Goal: Find specific page/section: Find specific page/section

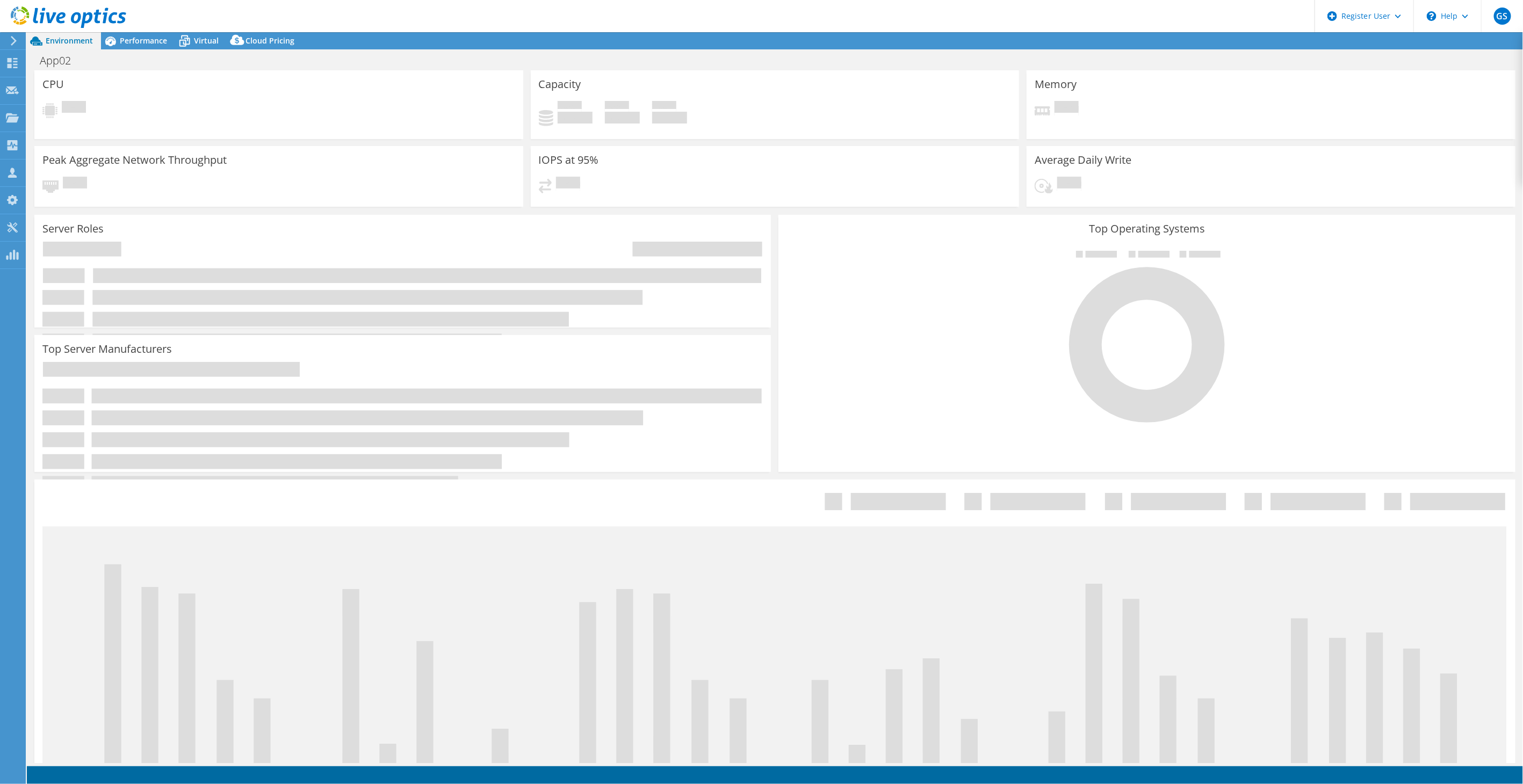
select select "USEast"
select select "USD"
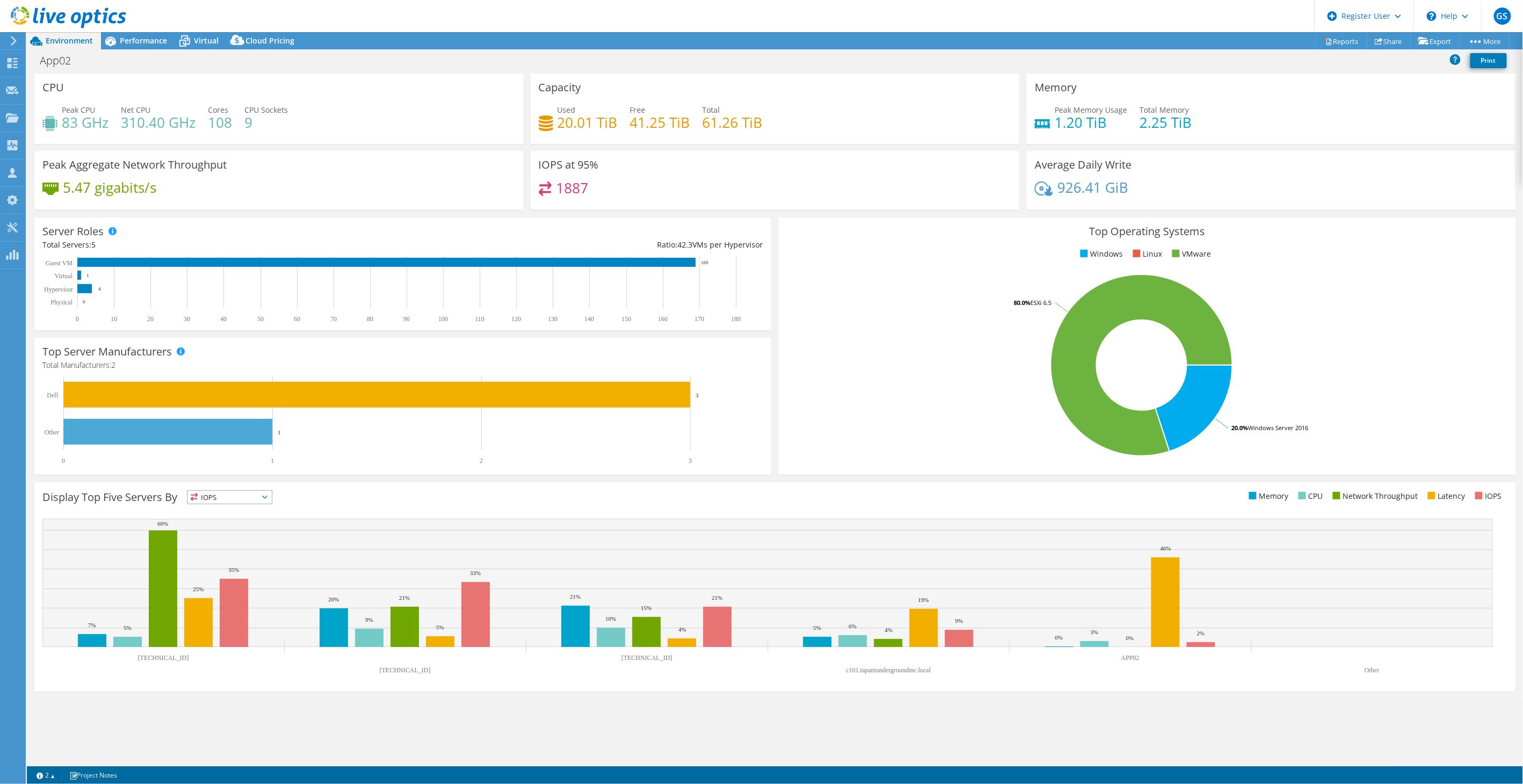
click at [10, 40] on icon at bounding box center [13, 41] width 8 height 10
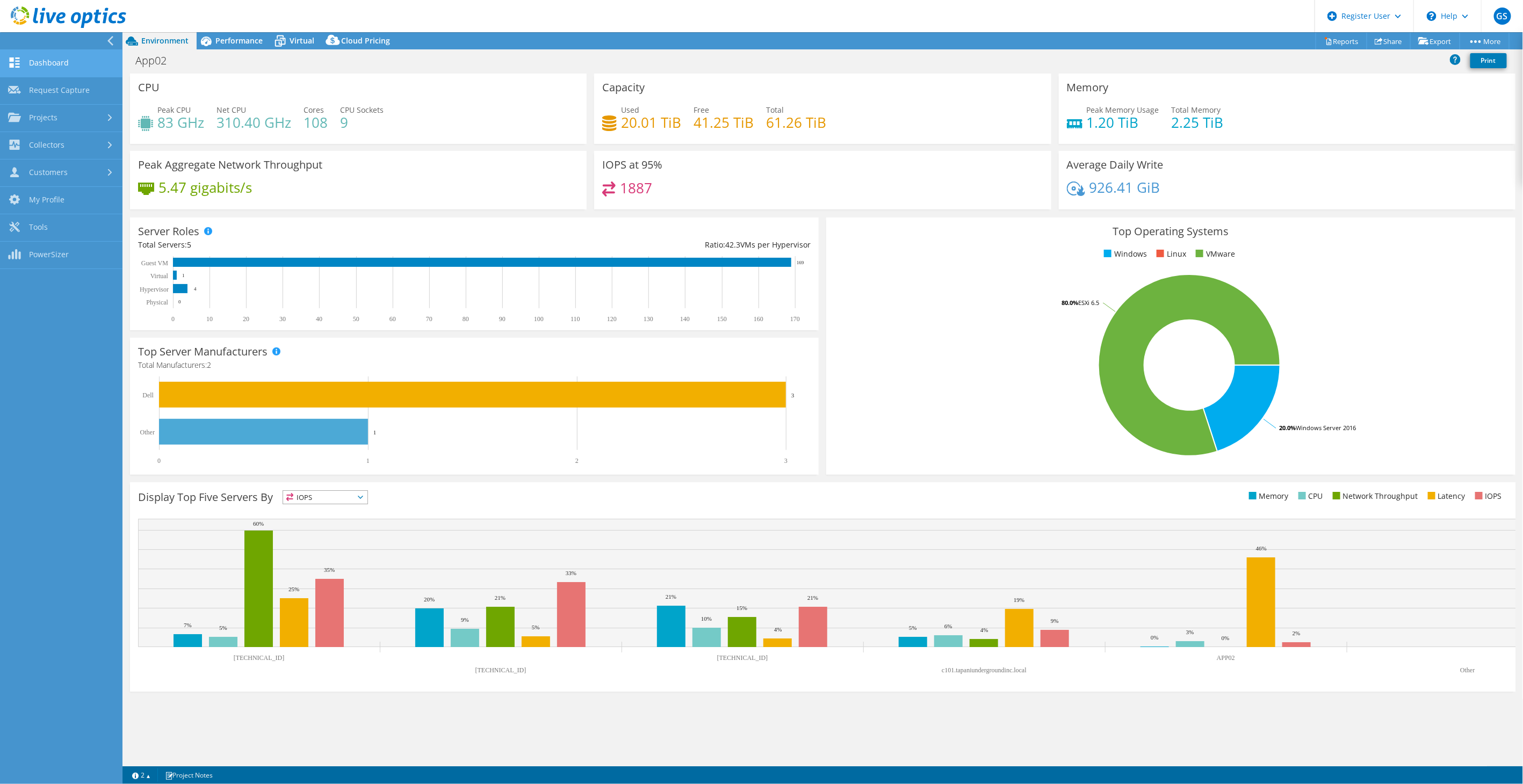
click at [61, 66] on link "Dashboard" at bounding box center [61, 63] width 123 height 27
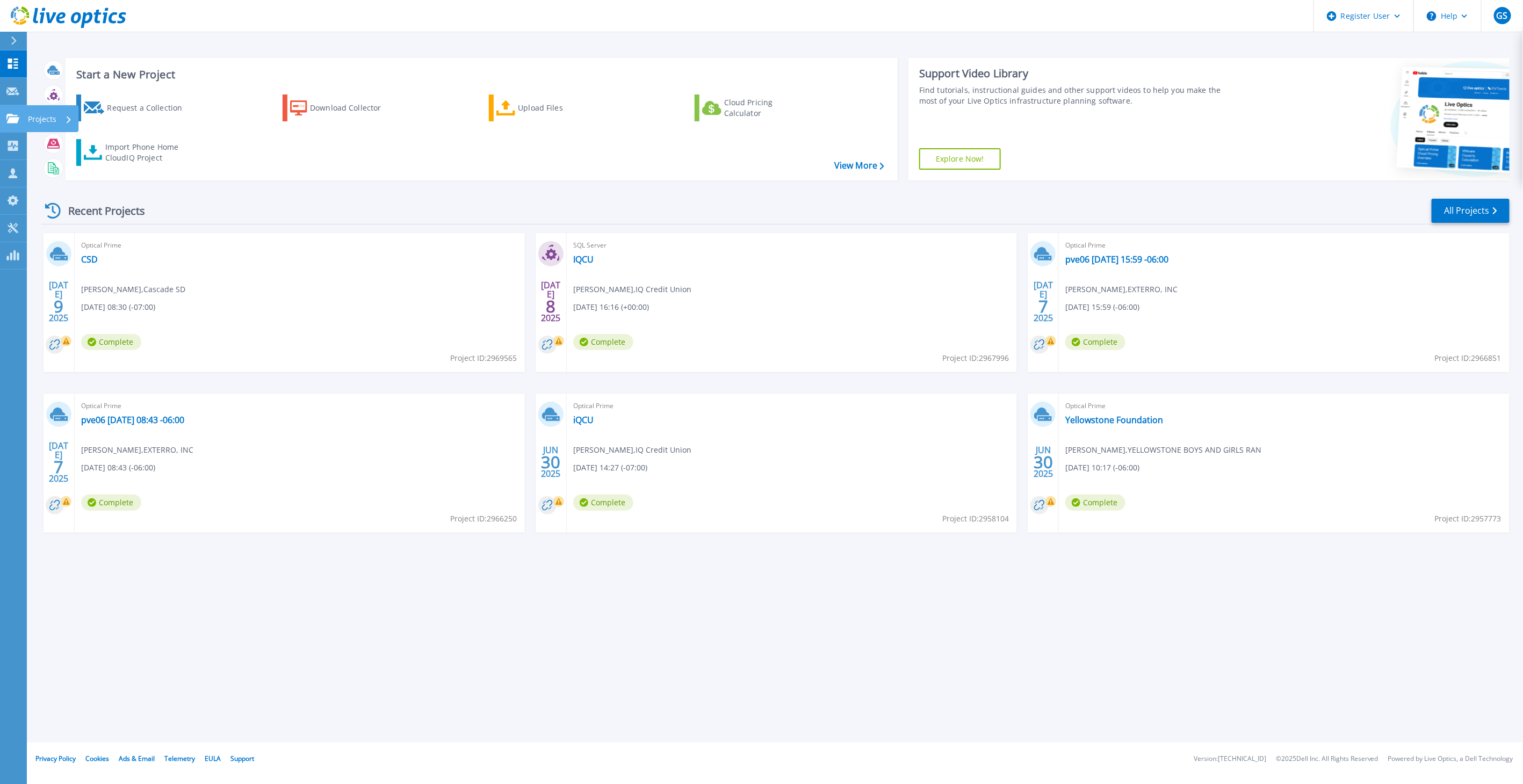
click at [9, 119] on icon at bounding box center [13, 118] width 13 height 9
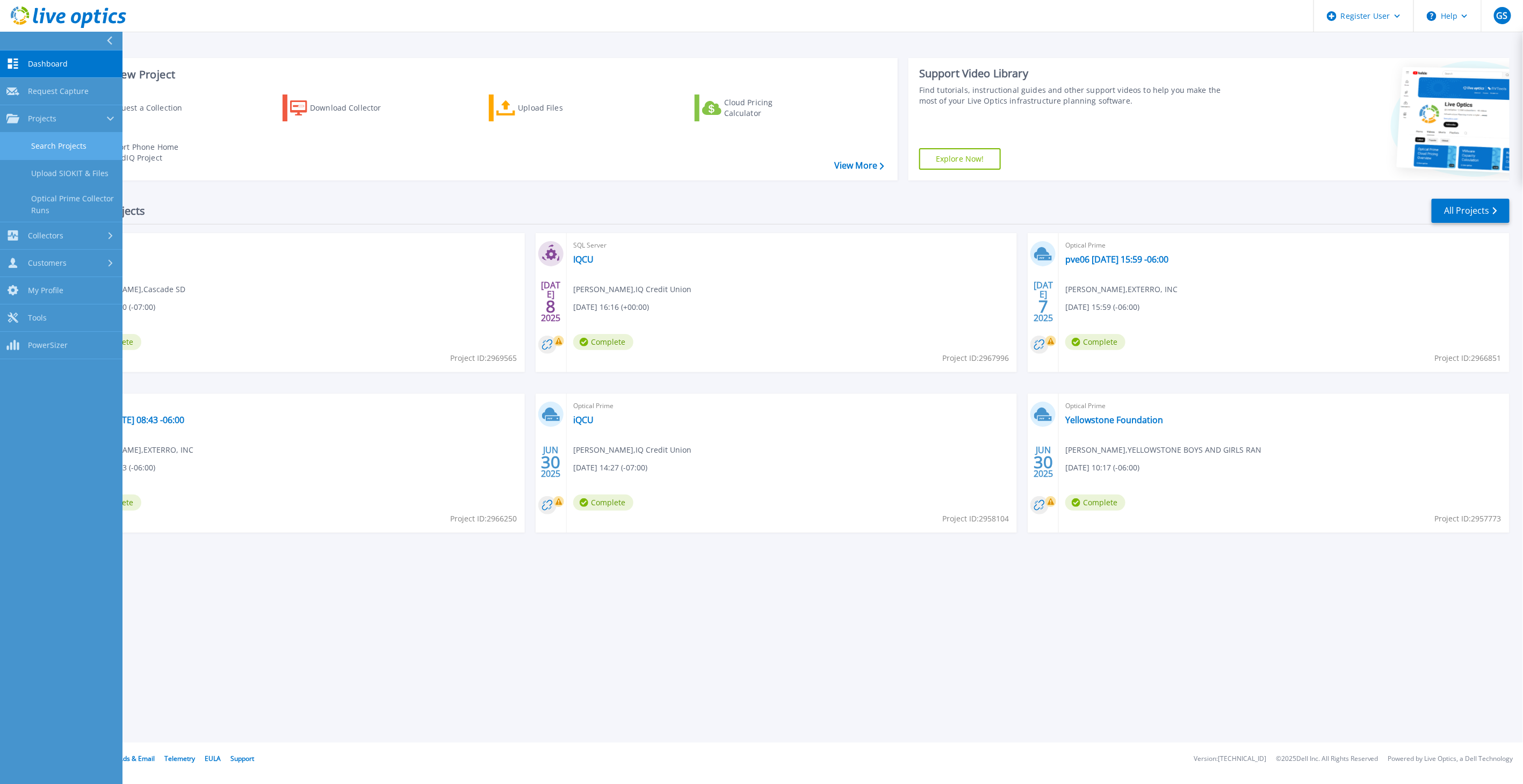
click at [72, 141] on link "Search Projects" at bounding box center [61, 146] width 123 height 27
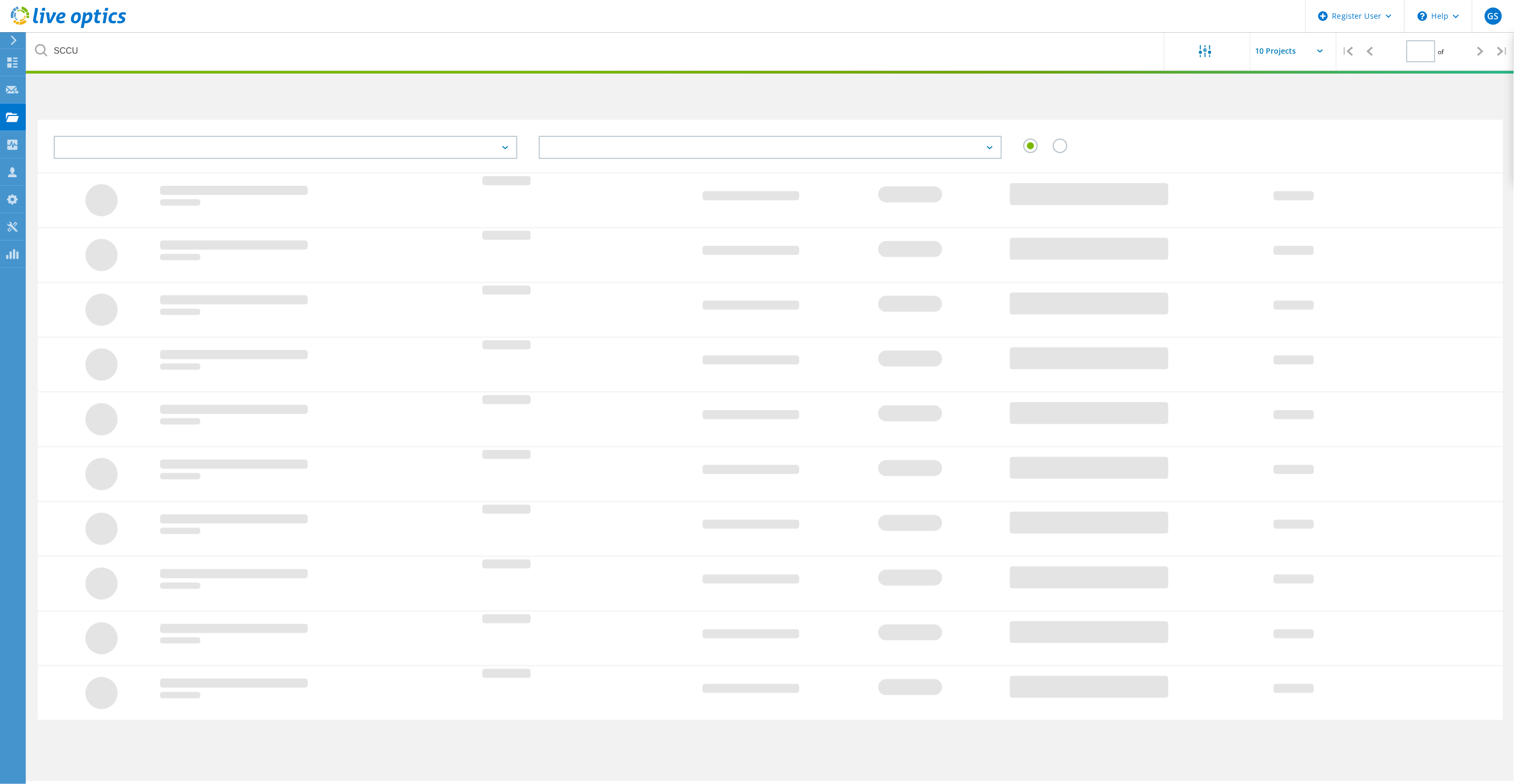
type input "1"
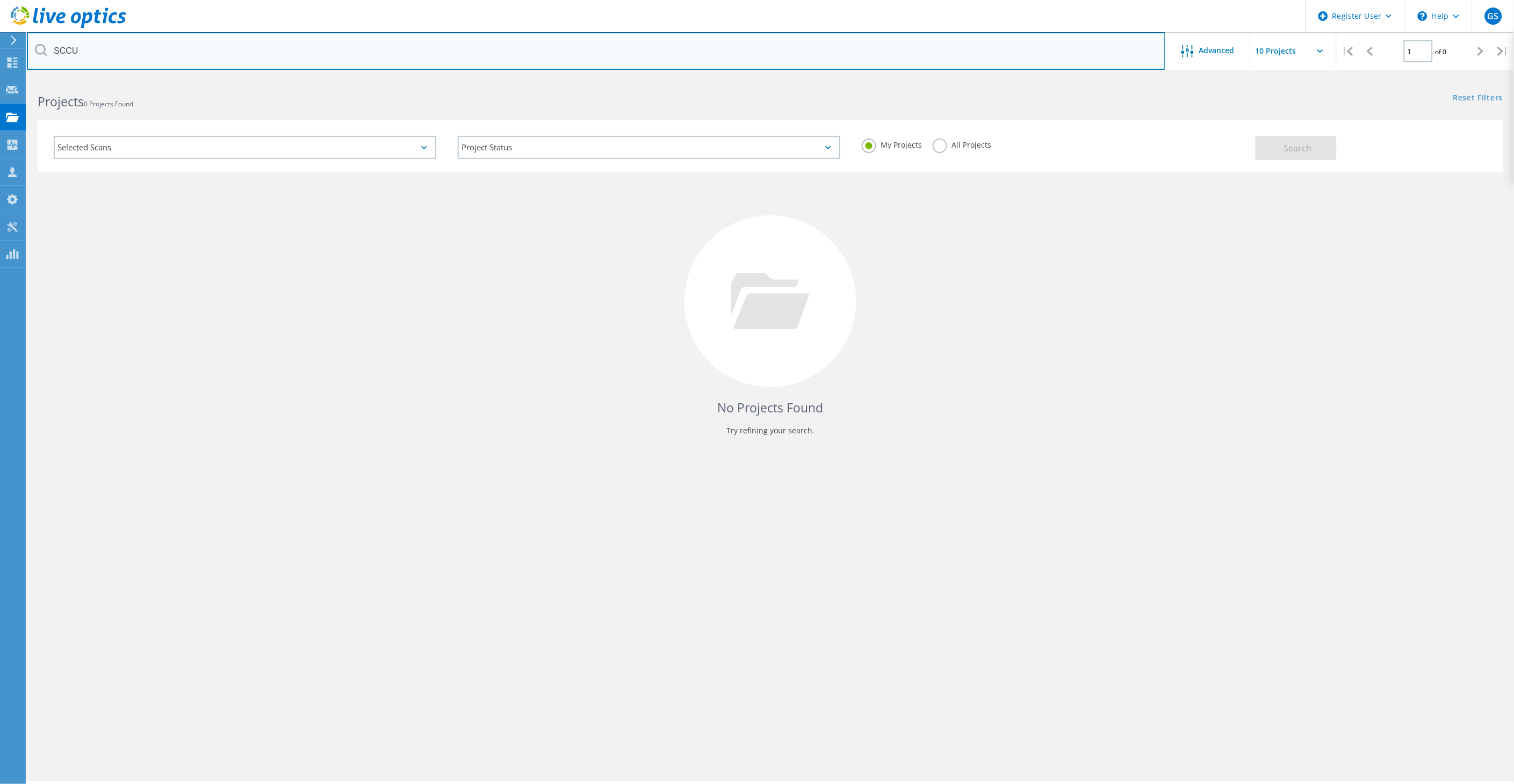
click at [954, 47] on input "SCCU" at bounding box center [596, 51] width 1139 height 38
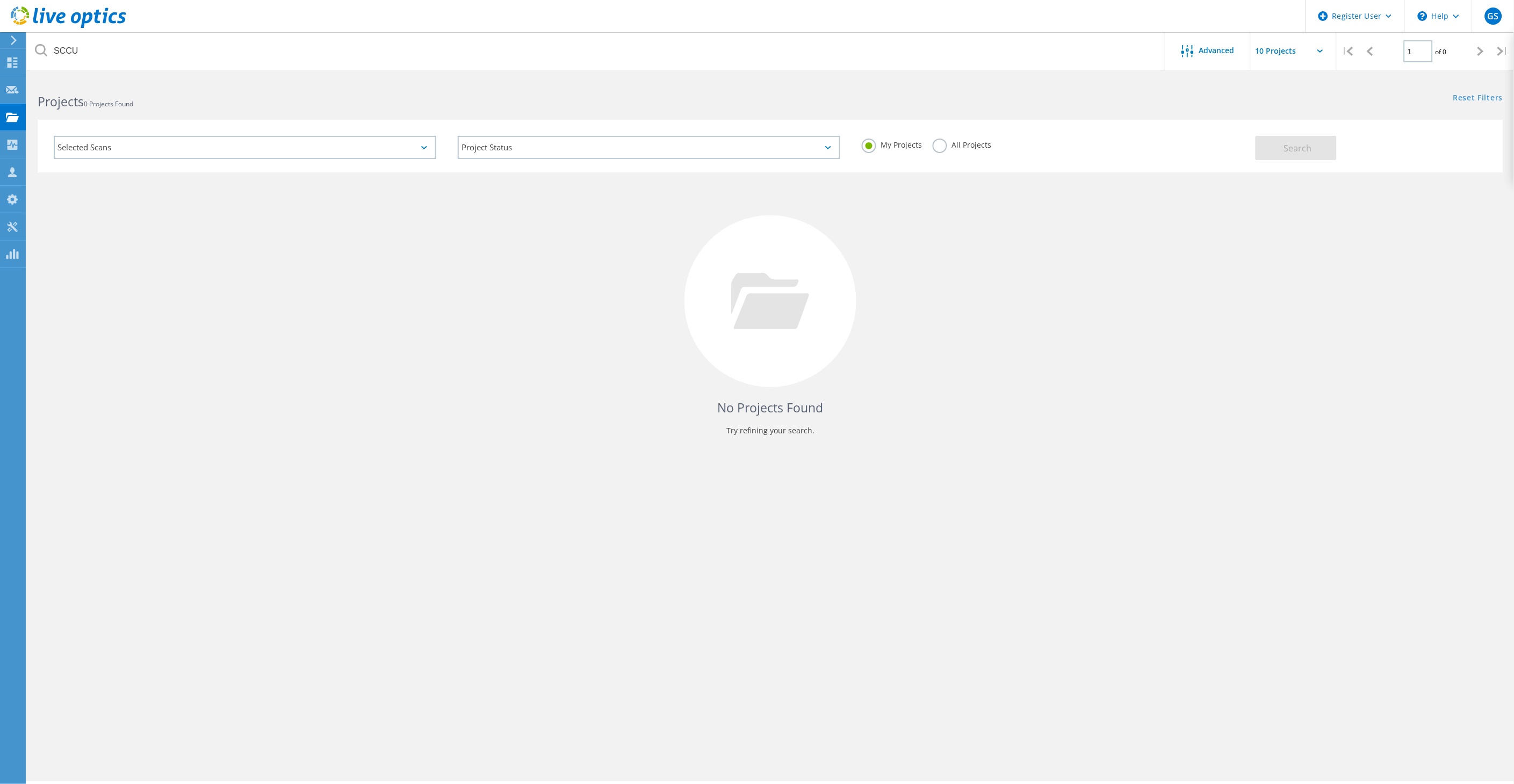
click at [950, 143] on label "All Projects" at bounding box center [962, 143] width 58 height 10
click at [0, 0] on input "All Projects" at bounding box center [0, 0] width 0 height 0
click at [1331, 148] on button "Search" at bounding box center [1296, 148] width 81 height 24
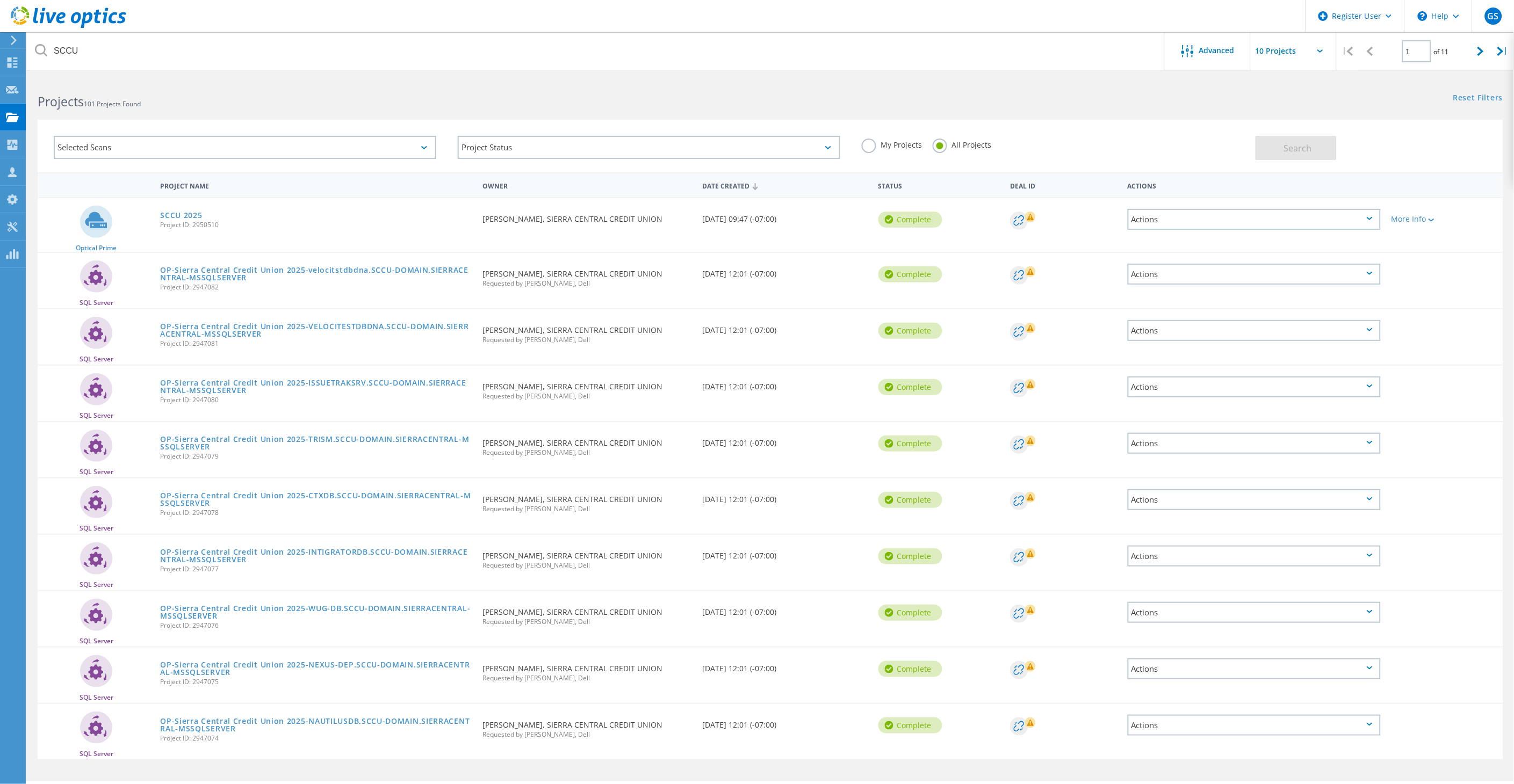
click at [1024, 216] on icon at bounding box center [1019, 220] width 10 height 10
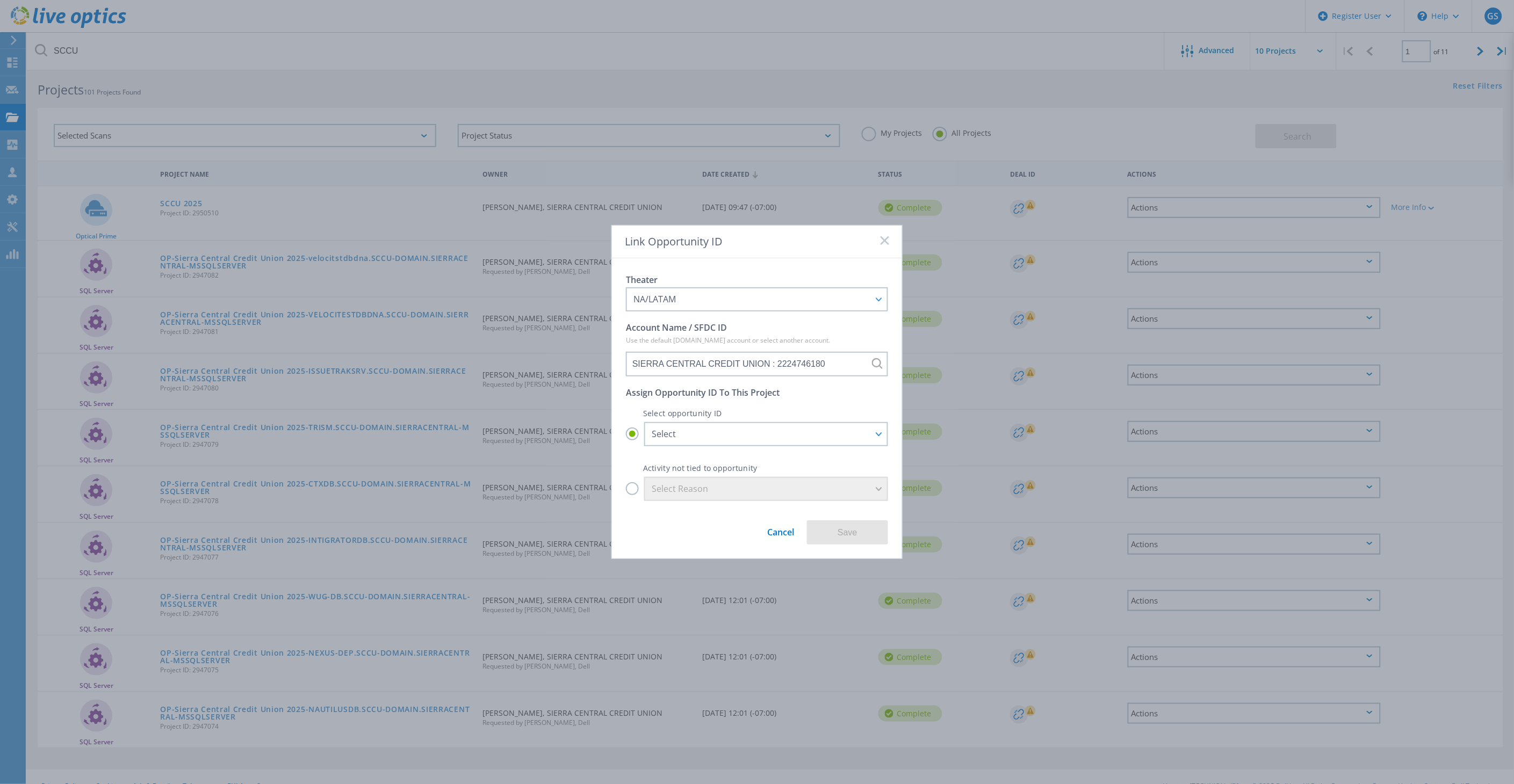
scroll to position [30, 0]
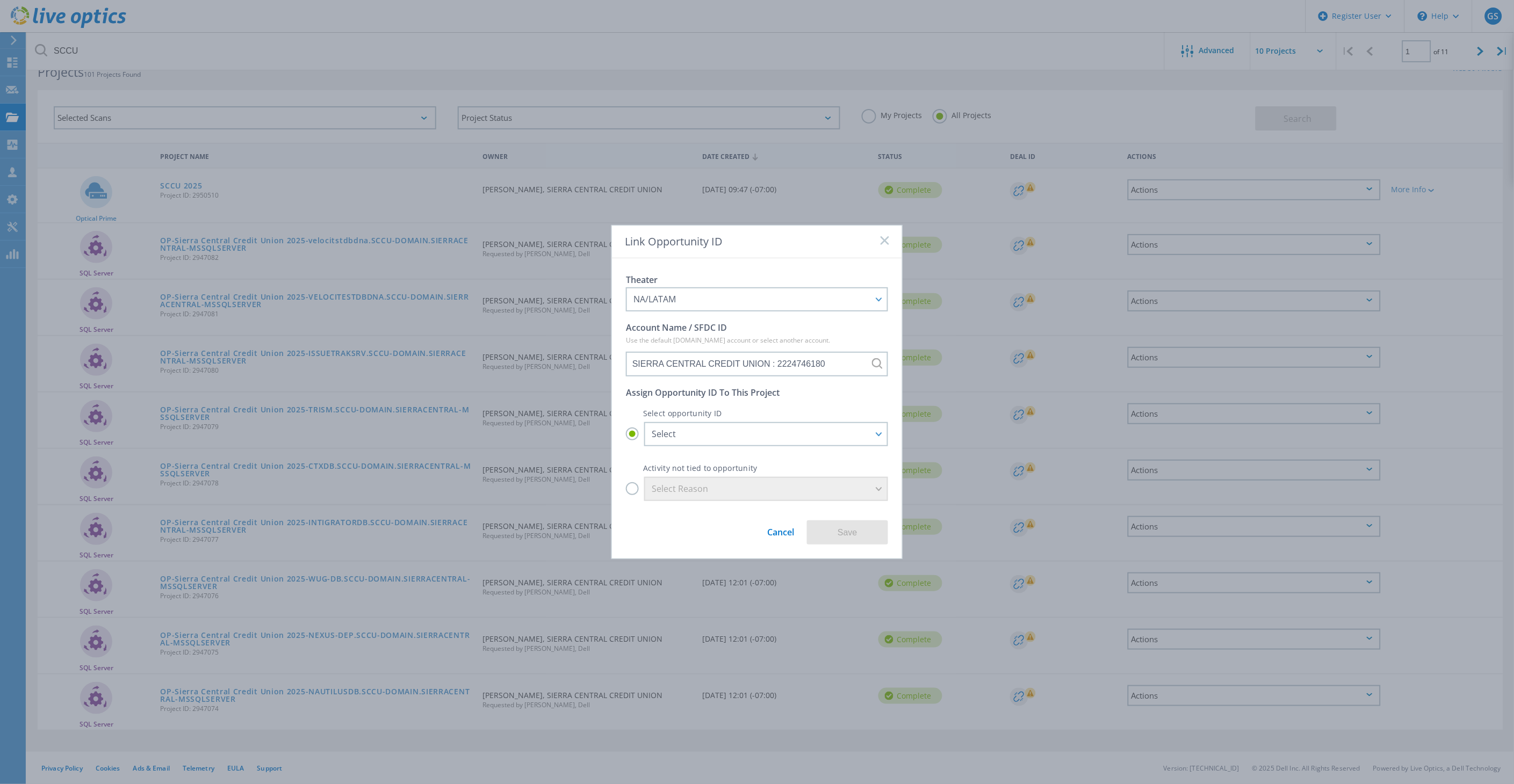
click at [889, 239] on icon at bounding box center [885, 240] width 9 height 9
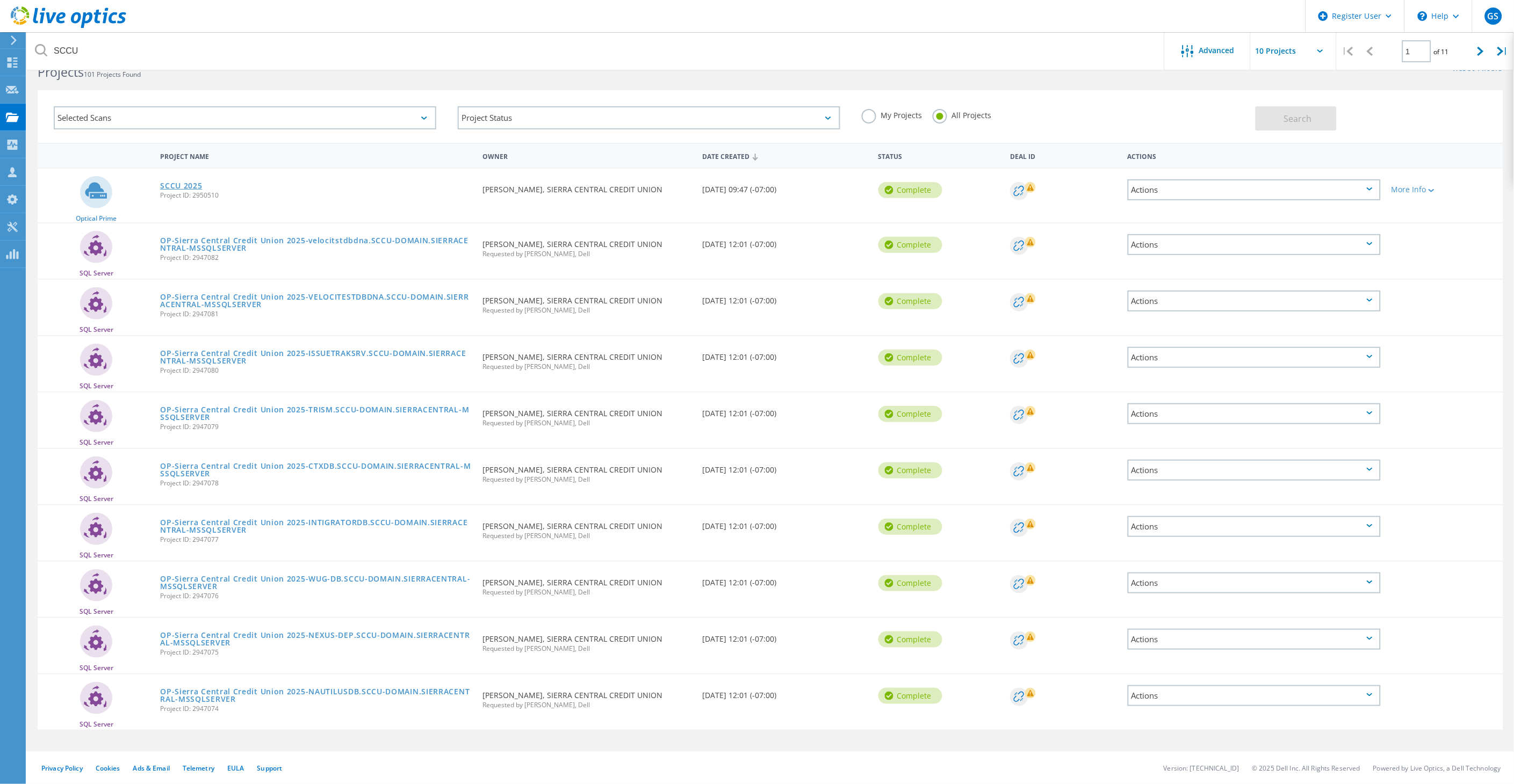
click at [197, 183] on link "SCCU 2025" at bounding box center [181, 186] width 42 height 7
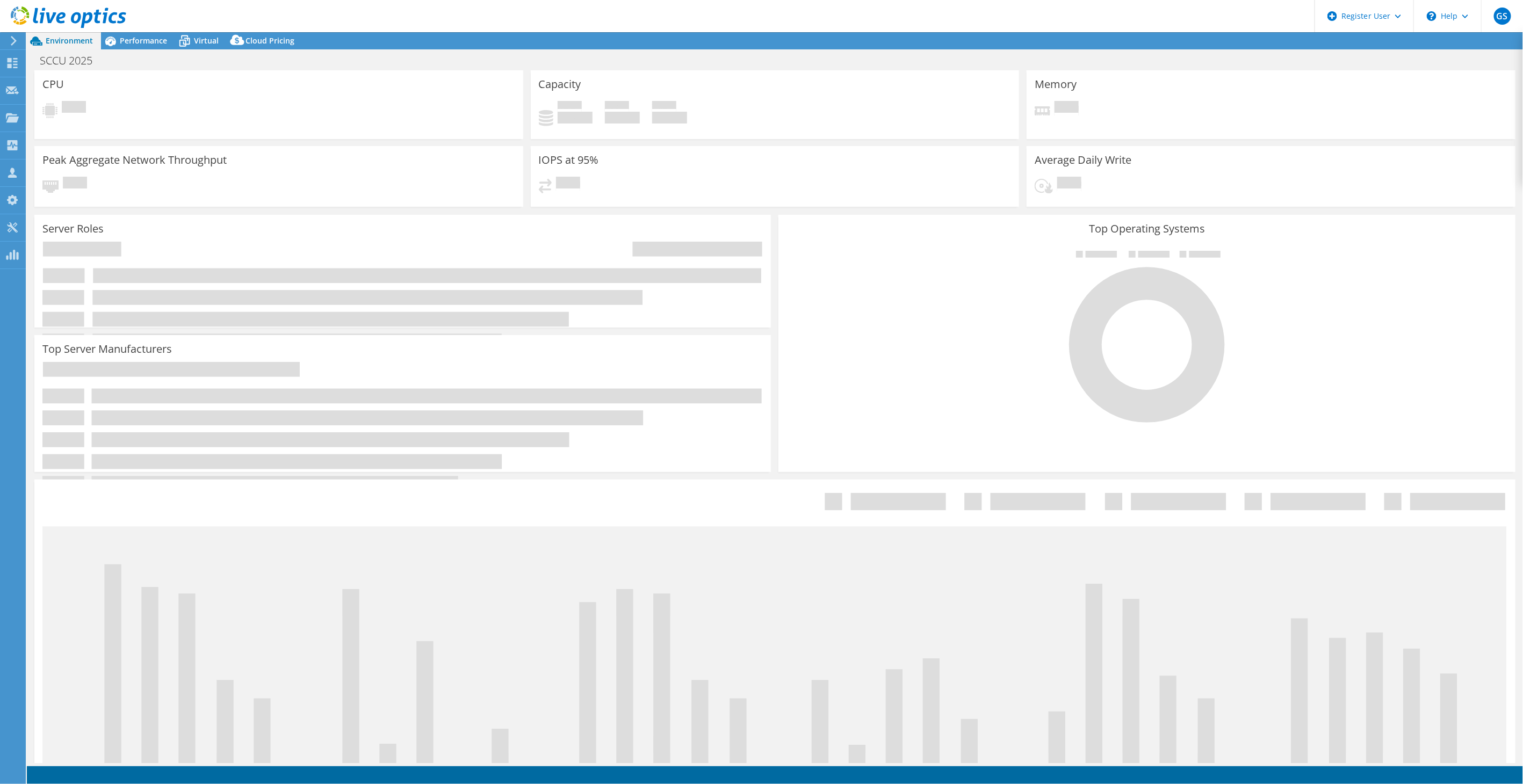
select select "USWest"
select select "USD"
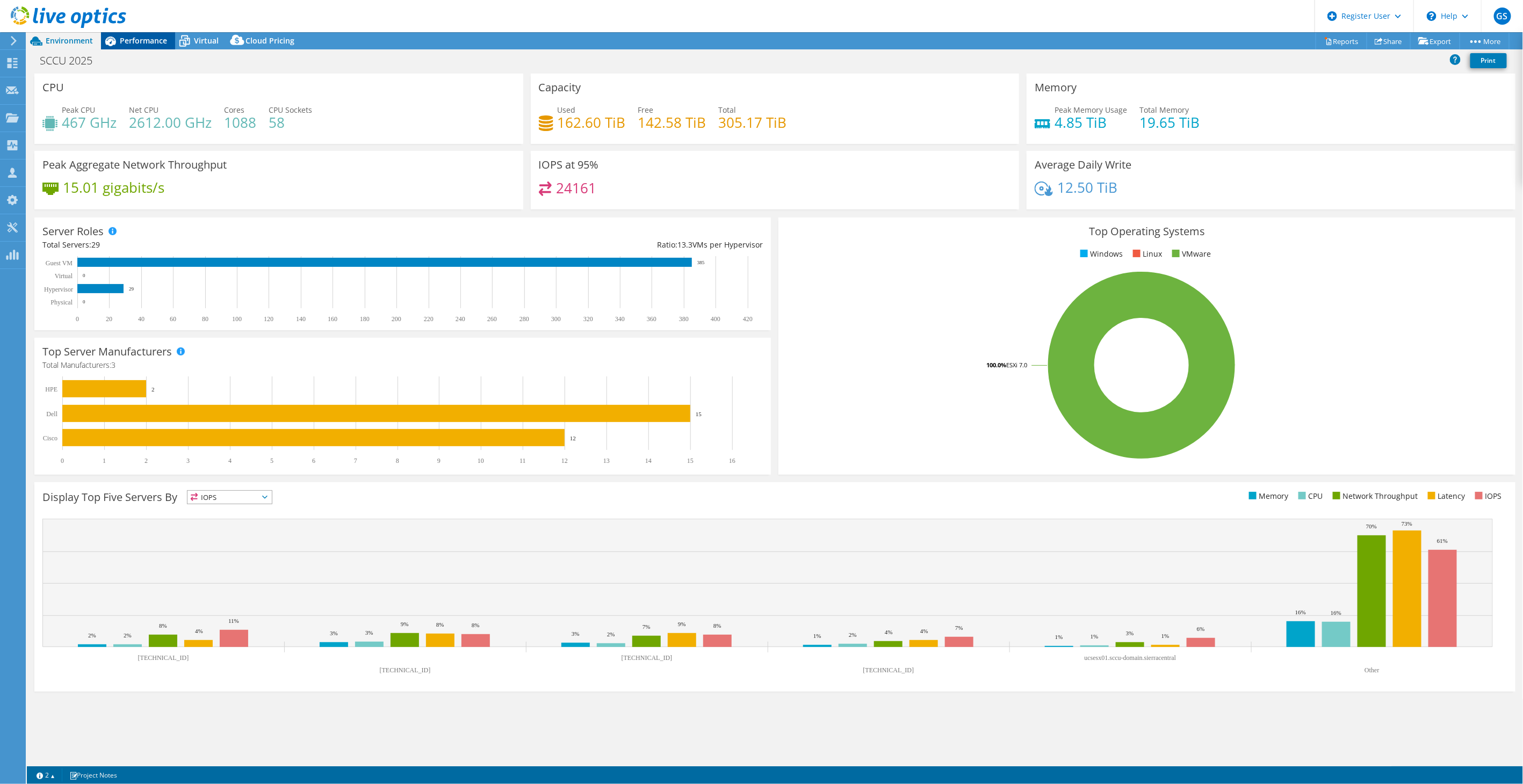
click at [146, 36] on span "Performance" at bounding box center [143, 40] width 47 height 10
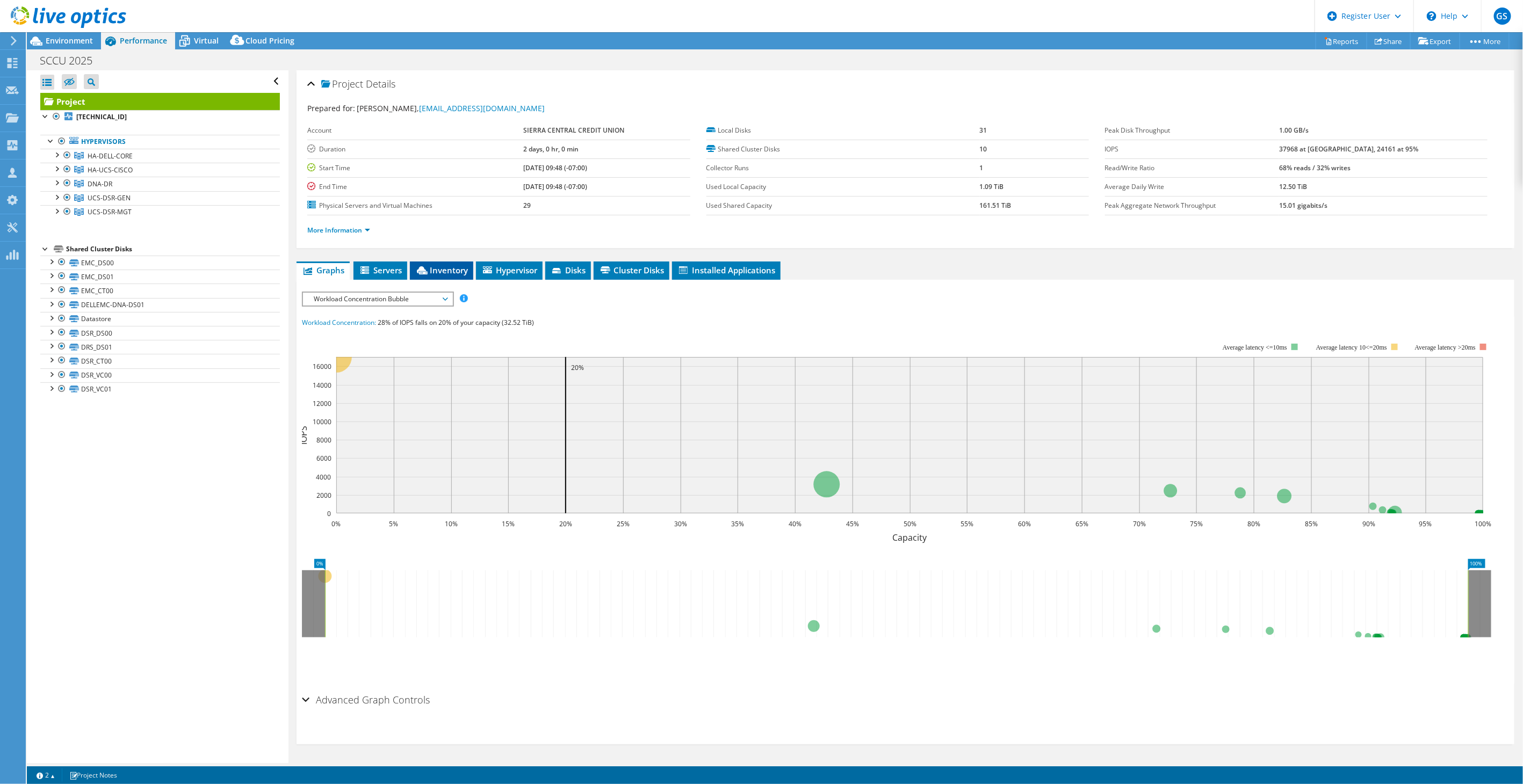
click at [451, 276] on li "Inventory" at bounding box center [442, 271] width 63 height 18
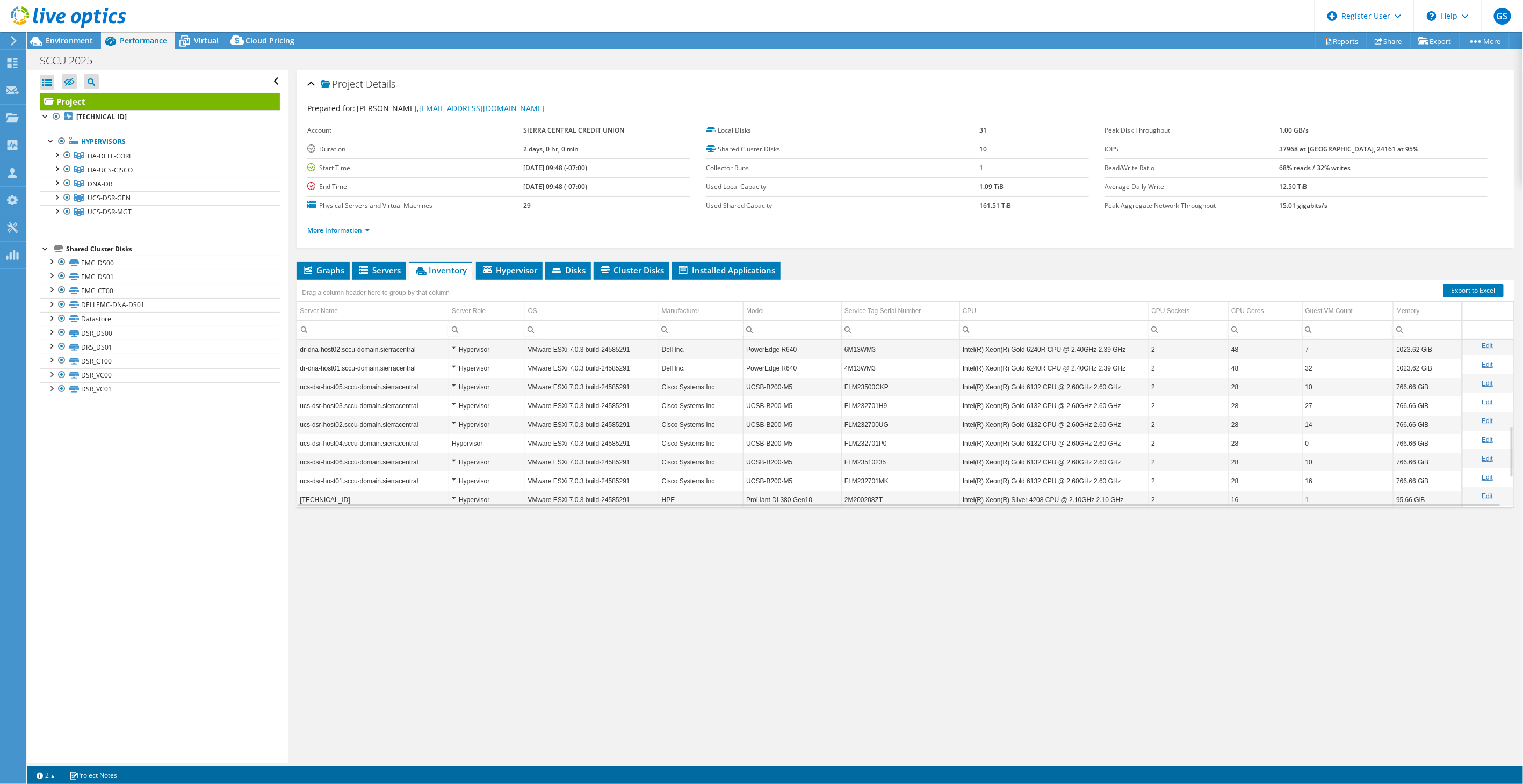
scroll to position [383, 0]
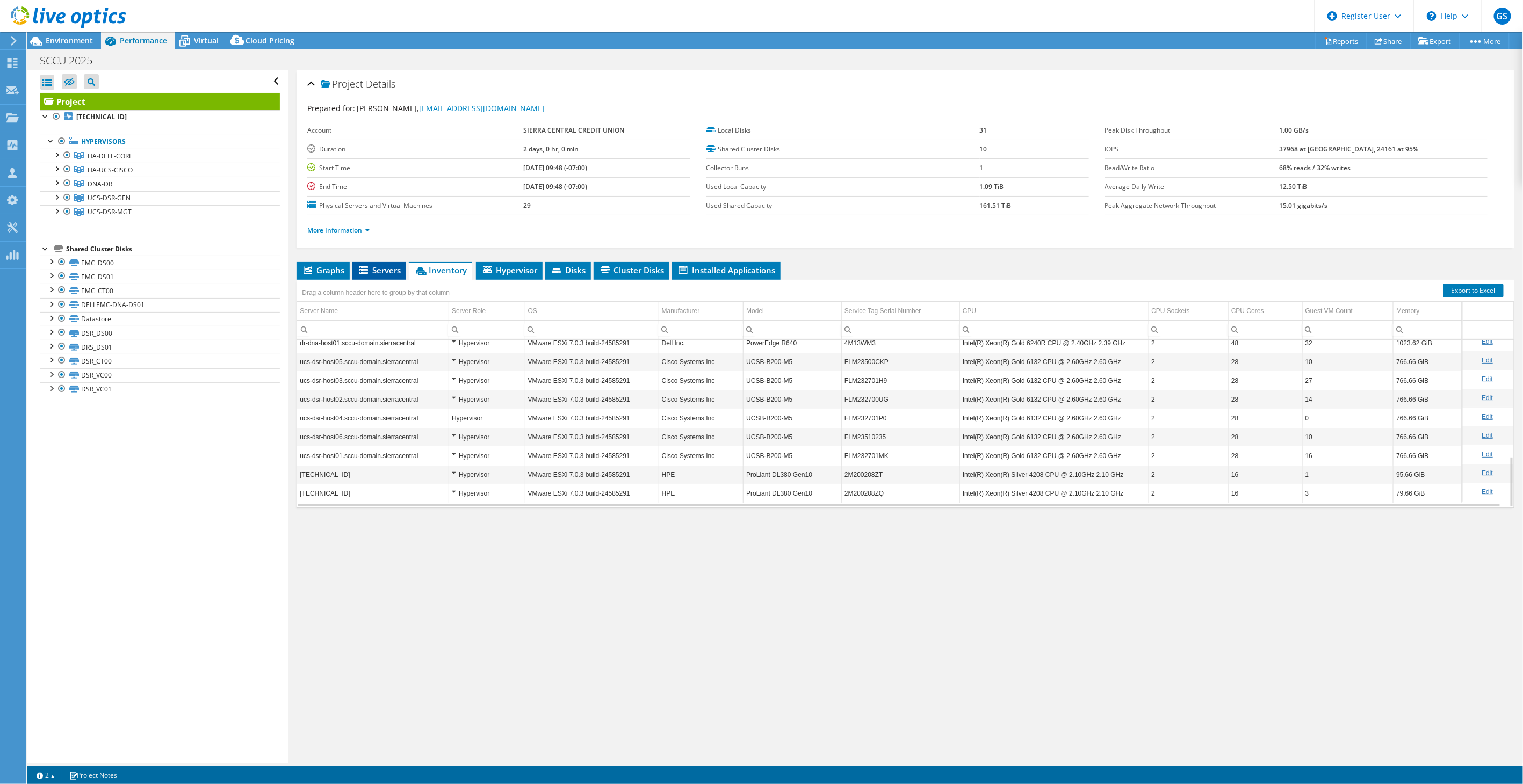
click at [391, 267] on span "Servers" at bounding box center [379, 270] width 43 height 11
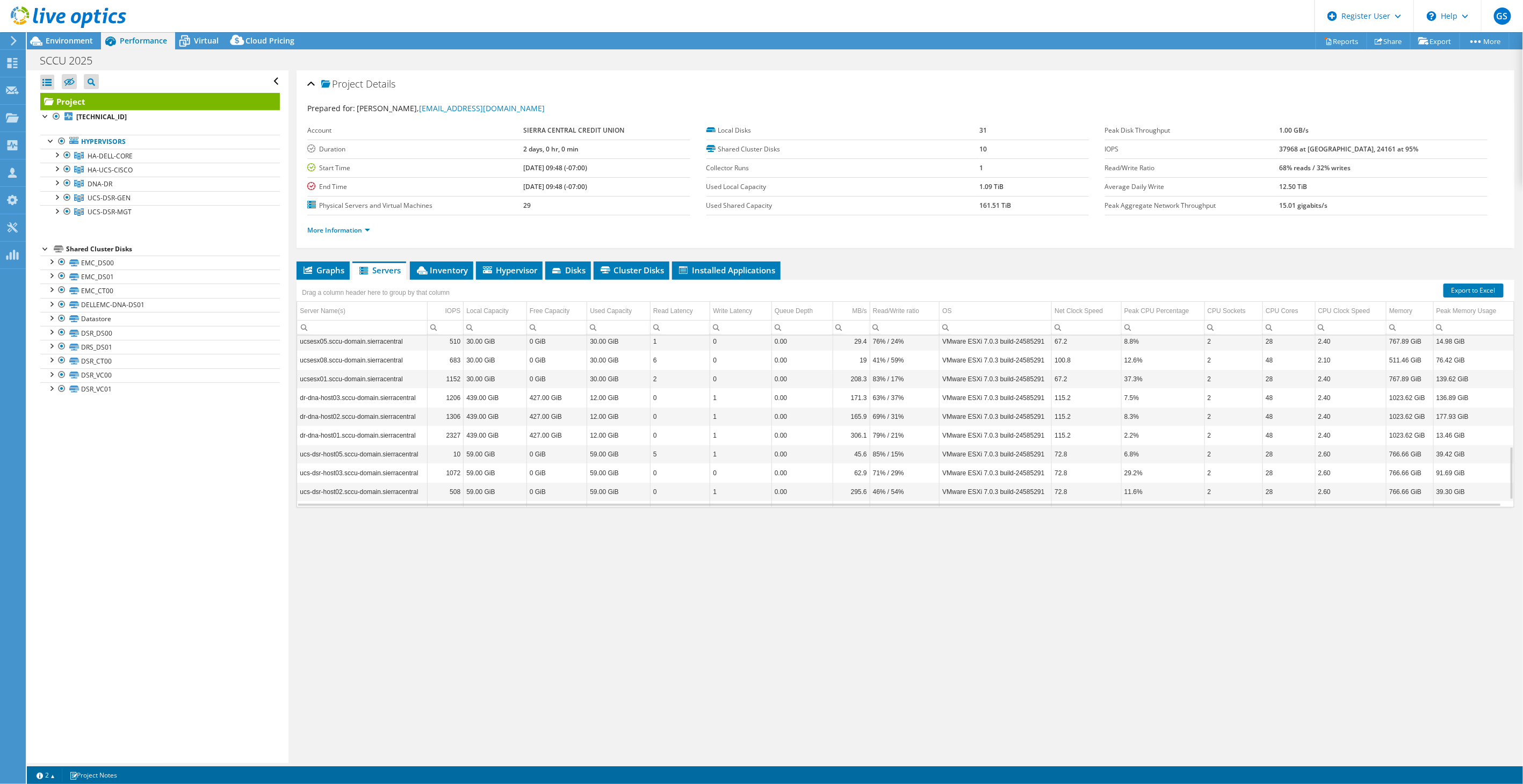
scroll to position [380, 0]
click at [495, 267] on span "Hypervisor" at bounding box center [509, 270] width 56 height 11
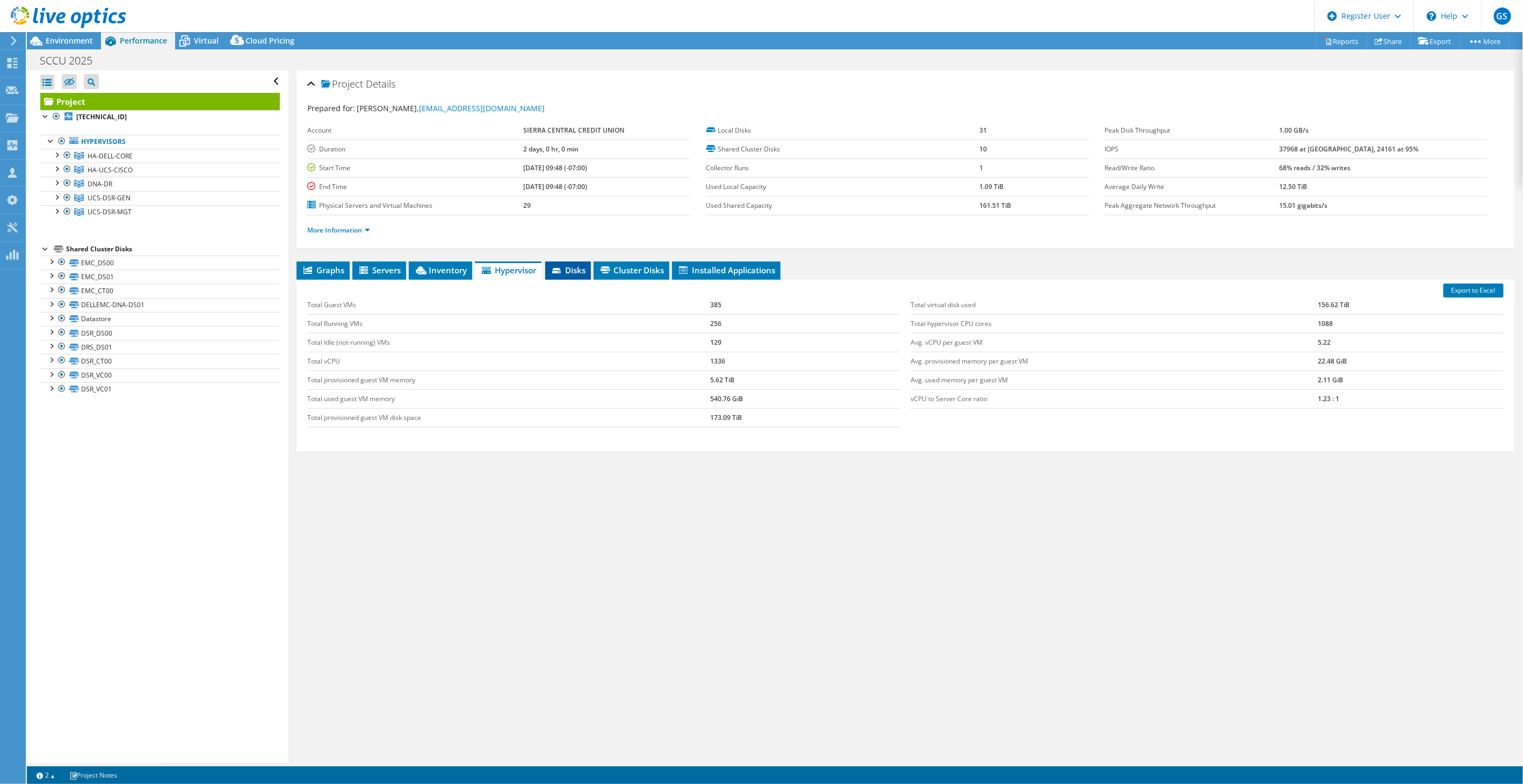
click at [566, 271] on span "Disks" at bounding box center [567, 270] width 35 height 11
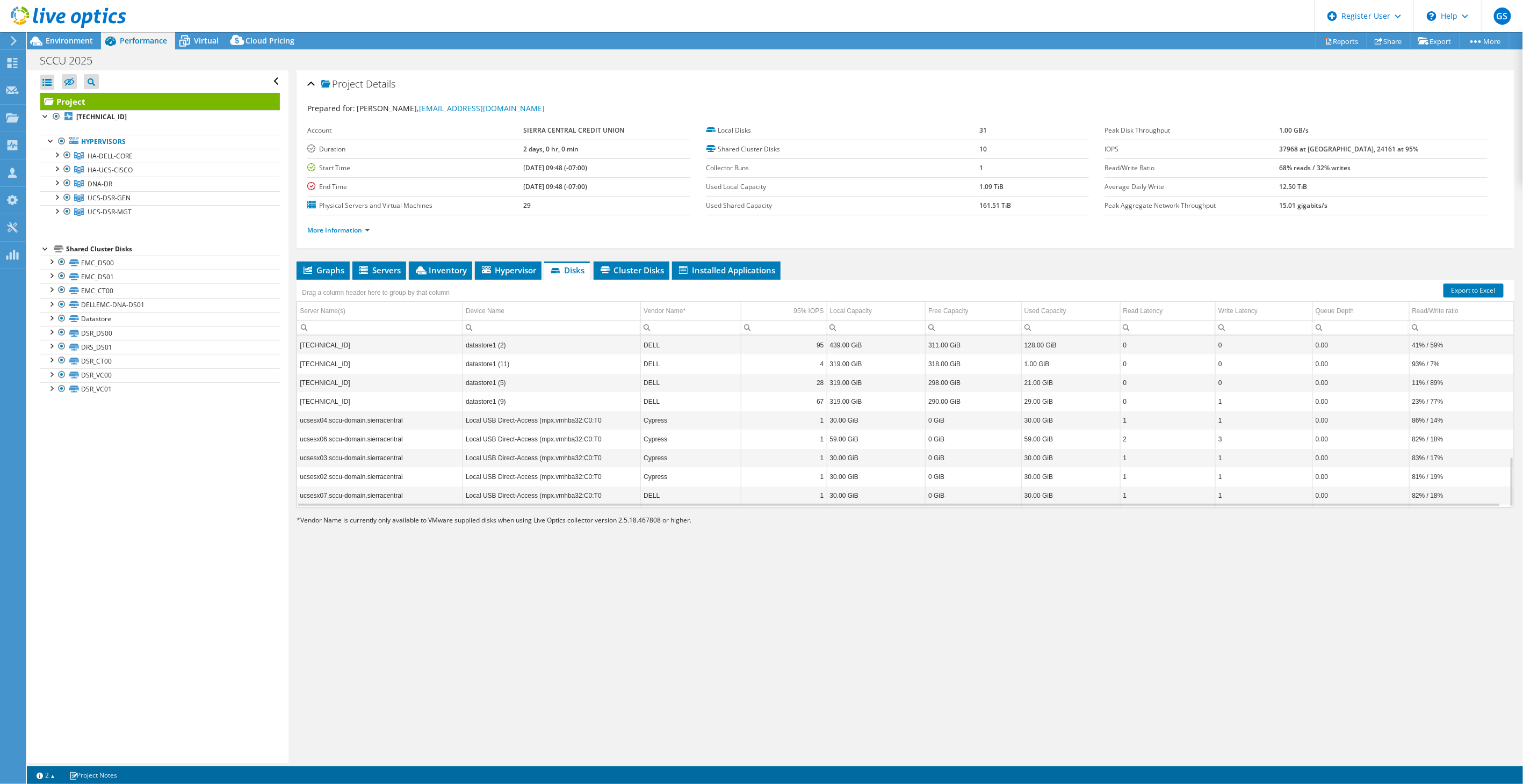
scroll to position [417, 0]
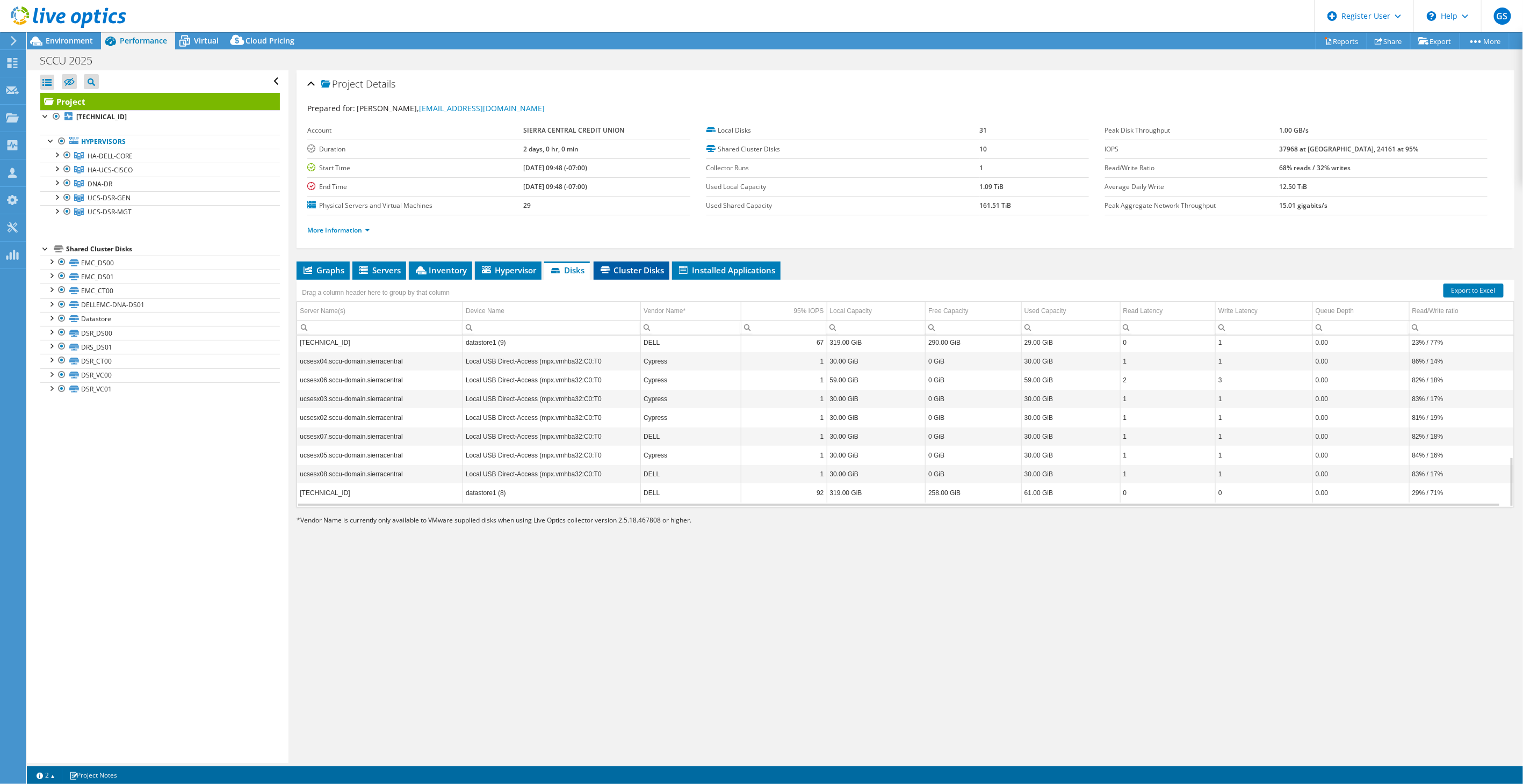
click at [626, 266] on span "Cluster Disks" at bounding box center [631, 270] width 65 height 11
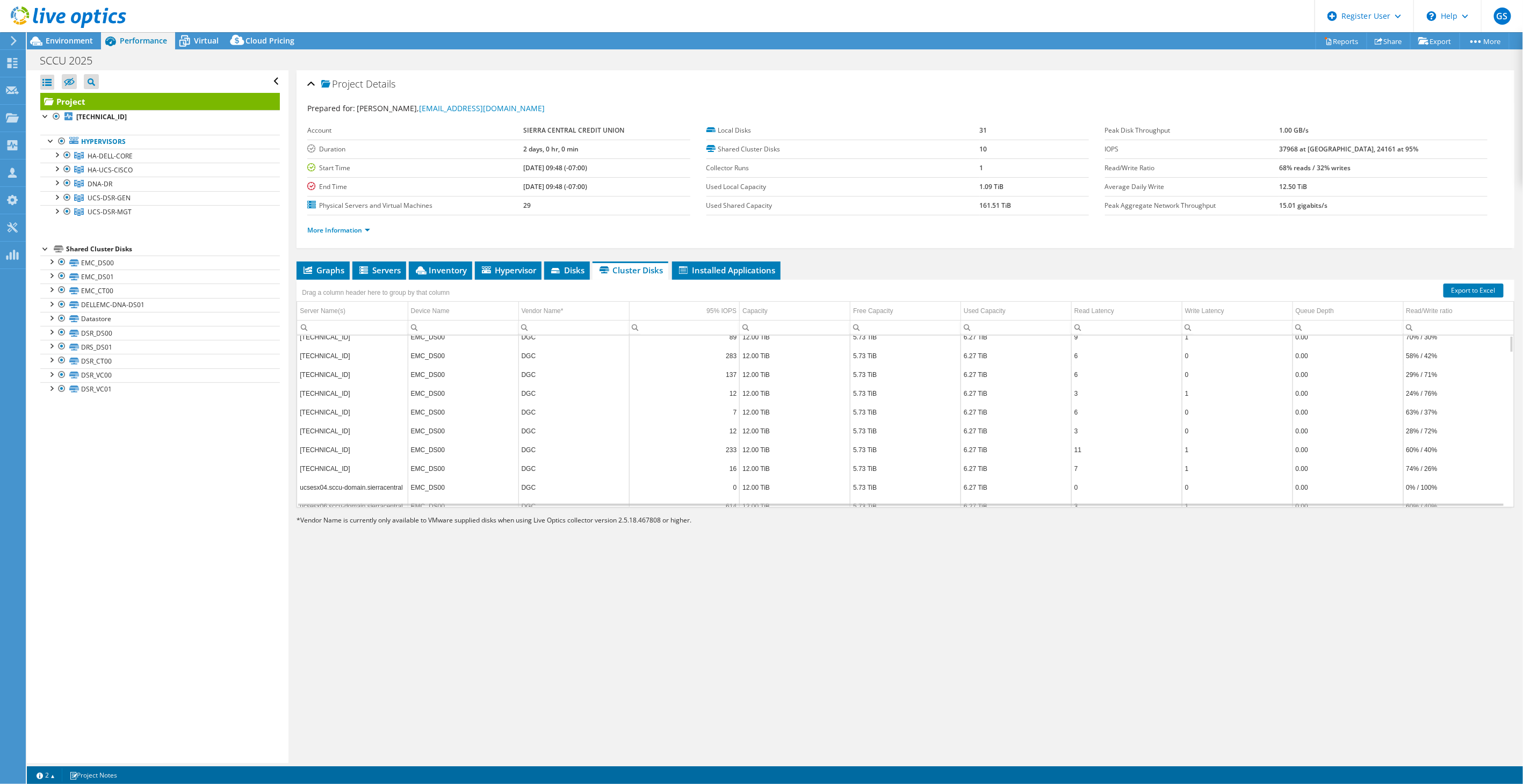
scroll to position [0, 0]
click at [206, 35] on span "Virtual" at bounding box center [206, 40] width 25 height 10
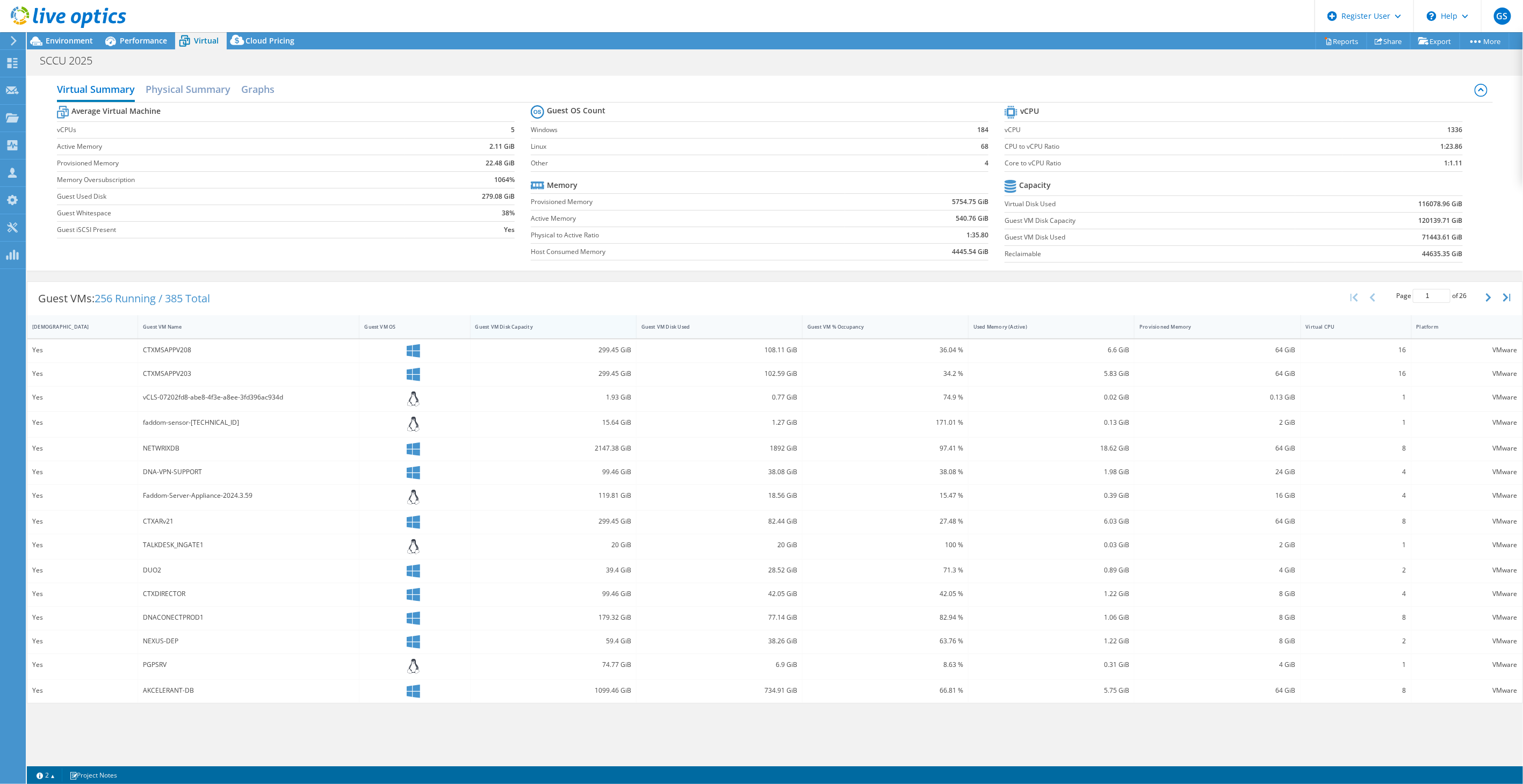
click at [522, 332] on div "Guest VM Disk Capacity" at bounding box center [547, 326] width 152 height 16
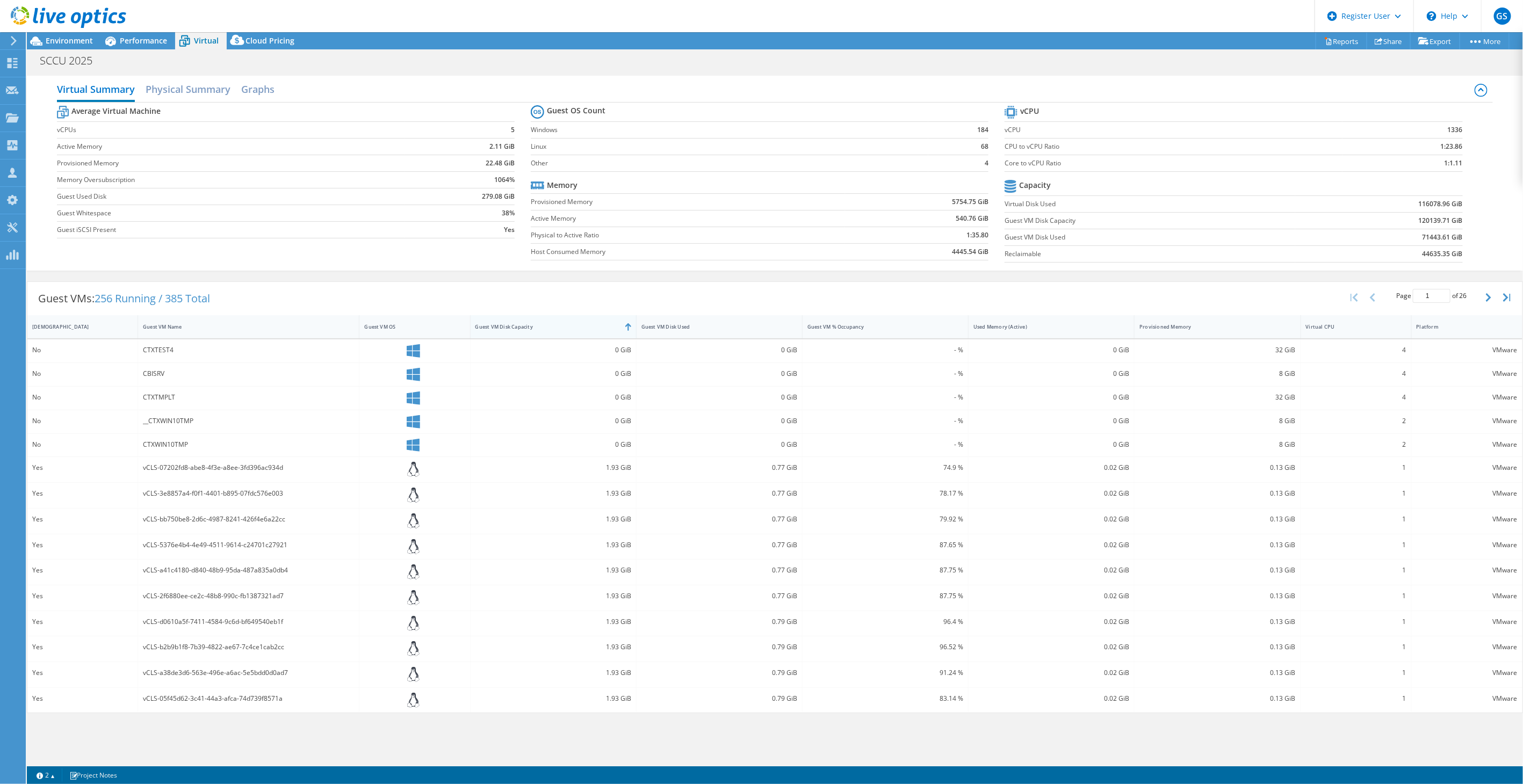
click at [522, 331] on div "Guest VM Disk Capacity" at bounding box center [547, 326] width 152 height 16
click at [708, 321] on div "Guest VM Disk Used" at bounding box center [713, 326] width 152 height 16
